Goal: Find specific page/section: Find specific page/section

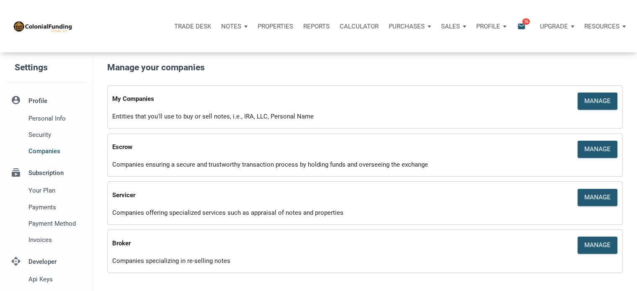
click at [234, 23] on p "Notes" at bounding box center [231, 27] width 20 height 8
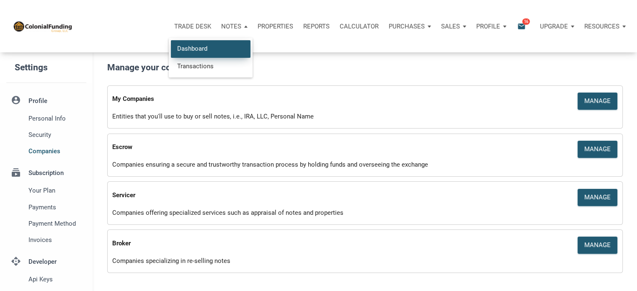
click at [188, 48] on link "Dashboard" at bounding box center [211, 48] width 80 height 17
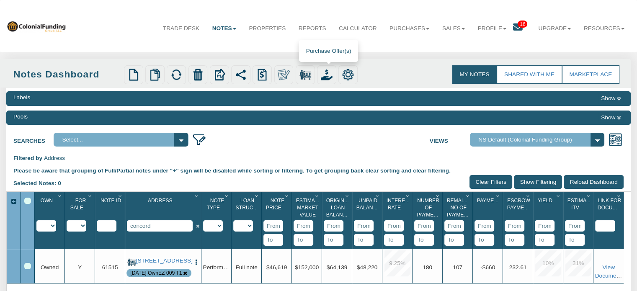
click at [328, 76] on img at bounding box center [327, 75] width 12 height 12
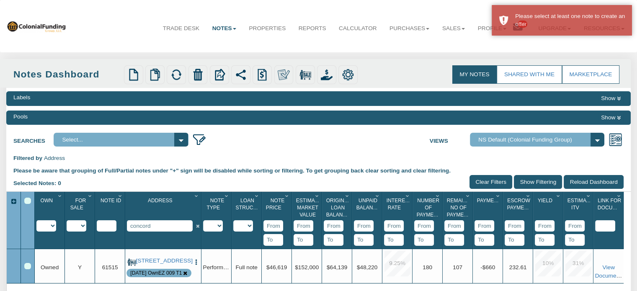
click at [28, 265] on div "Row 1, Row Selection Checkbox" at bounding box center [27, 266] width 7 height 7
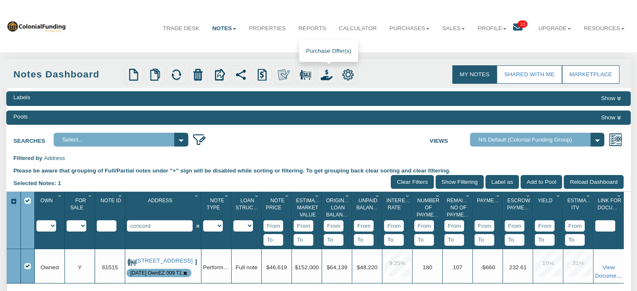
click at [331, 73] on img at bounding box center [327, 75] width 12 height 12
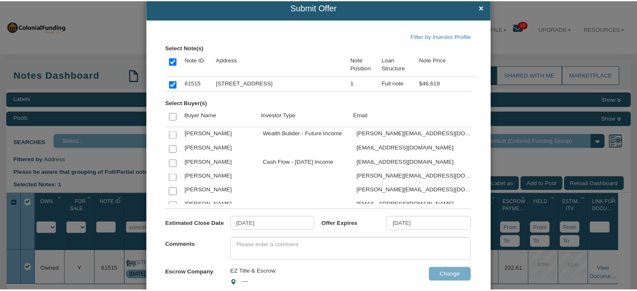
scroll to position [17, 0]
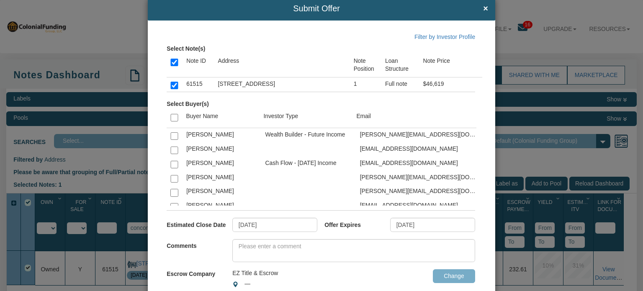
click at [477, 8] on h4 "Submit Offer ×" at bounding box center [321, 8] width 333 height 9
click at [483, 6] on span "×" at bounding box center [485, 8] width 5 height 9
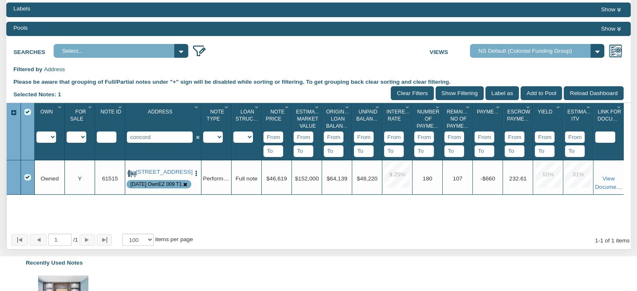
scroll to position [90, 0]
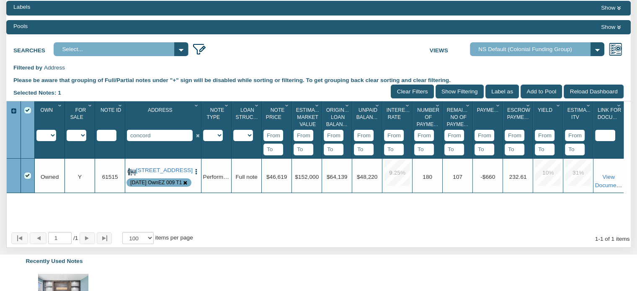
drag, startPoint x: 165, startPoint y: 131, endPoint x: 92, endPoint y: 122, distance: 73.8
click at [92, 122] on div "Own 1 Imported Owned Sold Closed Loan Mod For Sale 1 Y N IP Note Id 1 Address 1…" at bounding box center [329, 129] width 588 height 57
click at [129, 155] on div "Menu Trade Desk Notes Dashboard Transactions Properties Reports 16" at bounding box center [318, 169] width 637 height 519
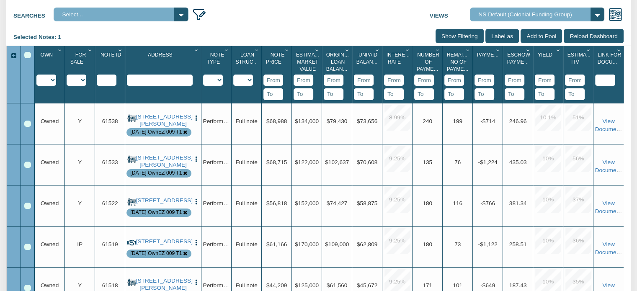
scroll to position [122, 0]
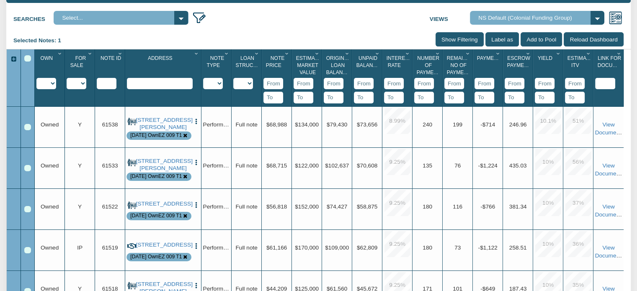
click at [455, 38] on input "Show Filtering" at bounding box center [459, 39] width 48 height 14
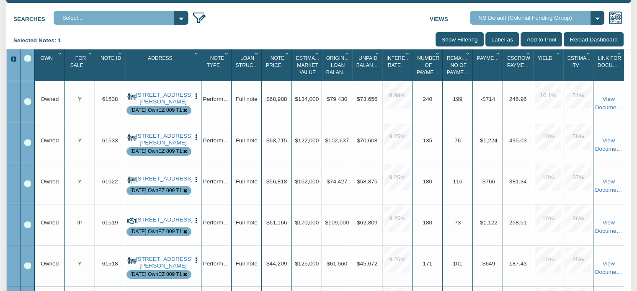
click at [287, 55] on icon "Column Menu" at bounding box center [287, 53] width 8 height 5
click at [265, 104] on button "Sort Descending" at bounding box center [262, 104] width 59 height 15
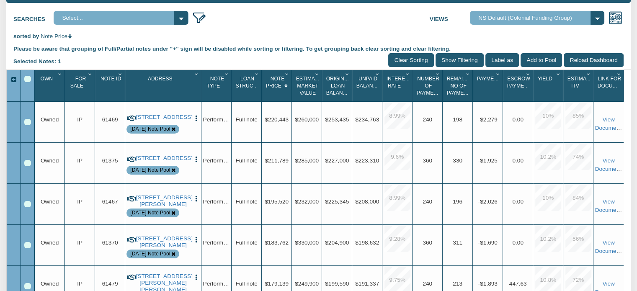
click at [87, 75] on icon "Column Menu" at bounding box center [90, 74] width 8 height 5
click at [442, 62] on input "Show Filtering" at bounding box center [459, 60] width 48 height 14
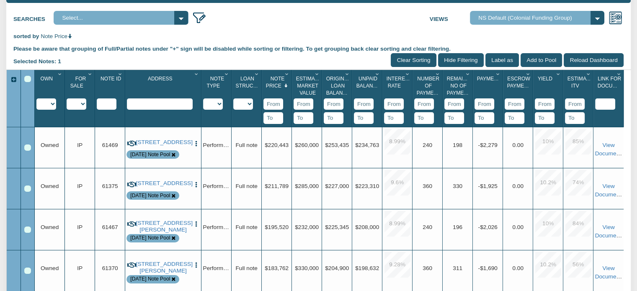
click at [82, 105] on select "Y N IP" at bounding box center [77, 103] width 20 height 11
select select "string:Y"
click at [67, 99] on select "Y N IP" at bounding box center [77, 103] width 20 height 11
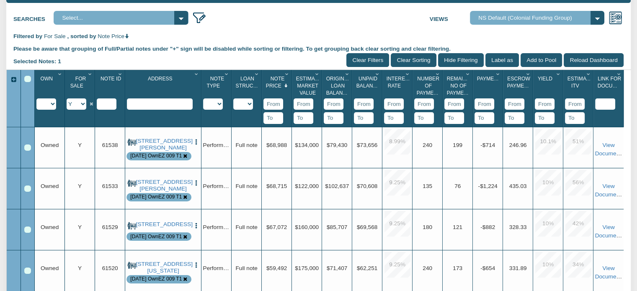
scroll to position [14, 0]
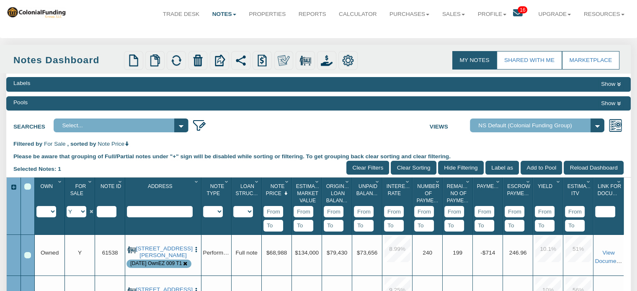
click at [618, 103] on icon at bounding box center [618, 103] width 4 height 5
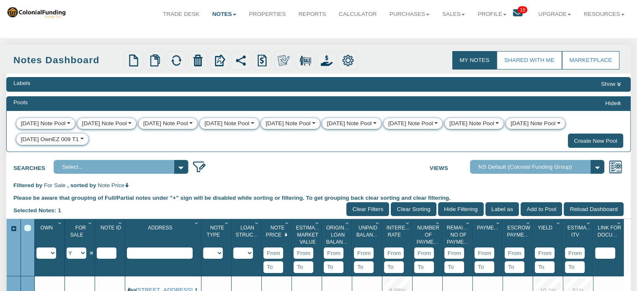
click at [51, 141] on div "8-14-25 OwnEZ 009 T1" at bounding box center [50, 139] width 58 height 8
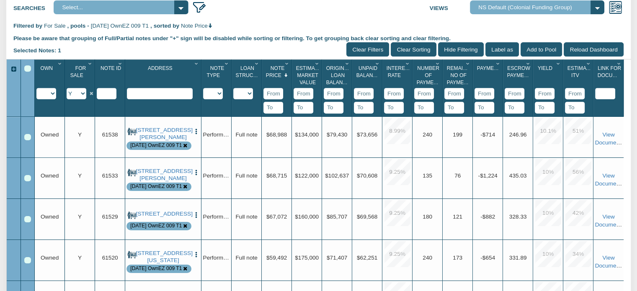
scroll to position [329, 0]
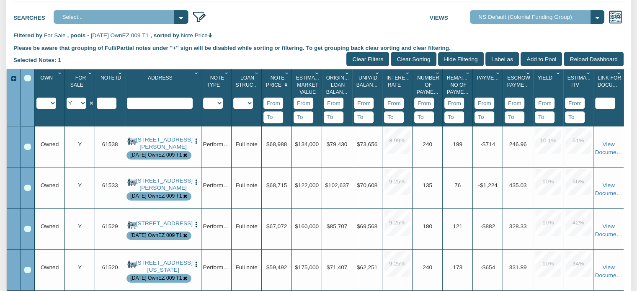
click at [450, 66] on input "Show Filtering" at bounding box center [461, 59] width 46 height 14
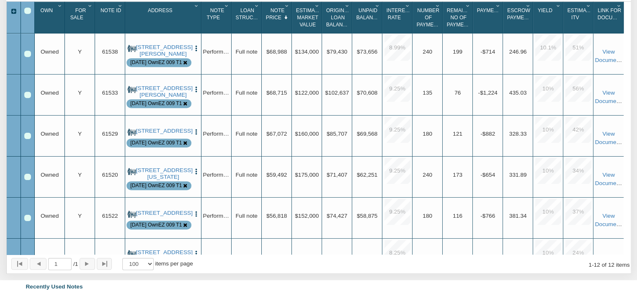
scroll to position [349, 0]
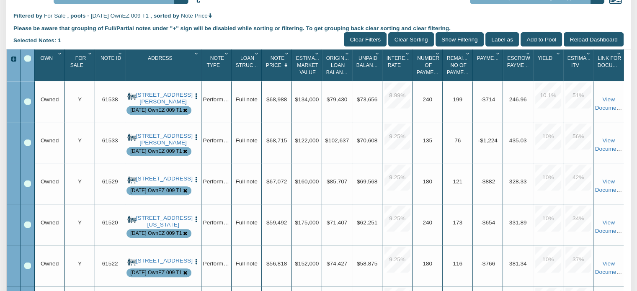
click at [26, 62] on div "Select All" at bounding box center [27, 58] width 7 height 7
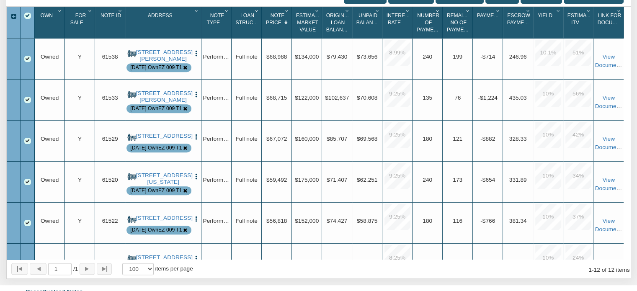
scroll to position [395, 0]
